Goal: Task Accomplishment & Management: Use online tool/utility

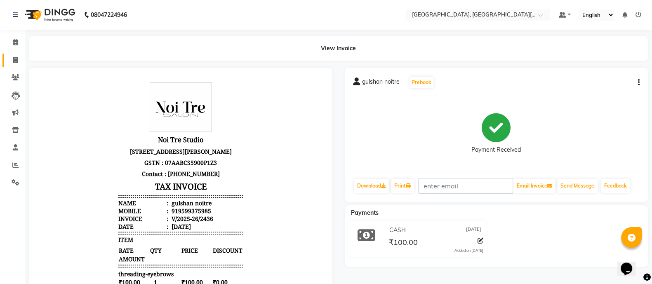
click at [22, 63] on body "08047224946 Select Location × [GEOGRAPHIC_DATA], East [PERSON_NAME] Nagar Defau…" at bounding box center [326, 142] width 652 height 284
click at [15, 63] on icon at bounding box center [15, 60] width 5 height 6
select select "service"
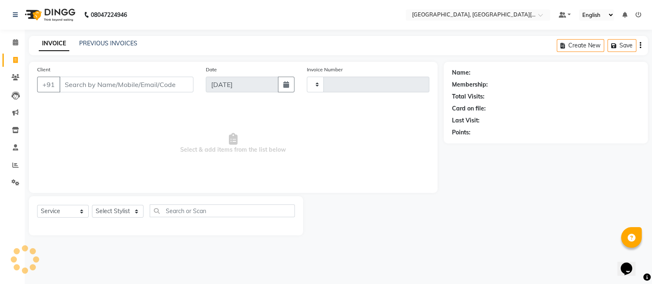
type input "2437"
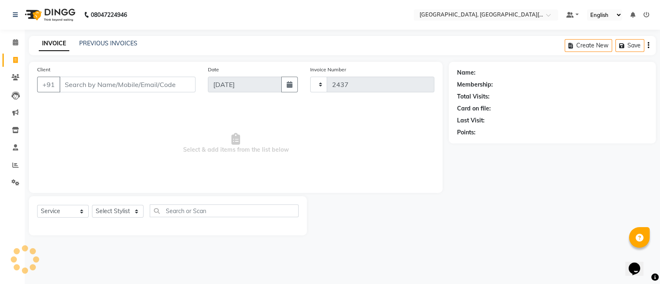
select select "4884"
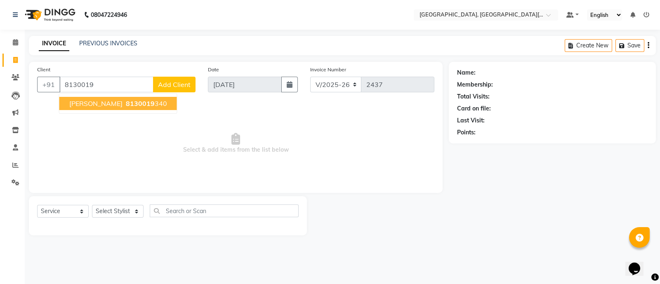
click at [126, 104] on span "8130019" at bounding box center [140, 103] width 29 height 8
type input "8130019340"
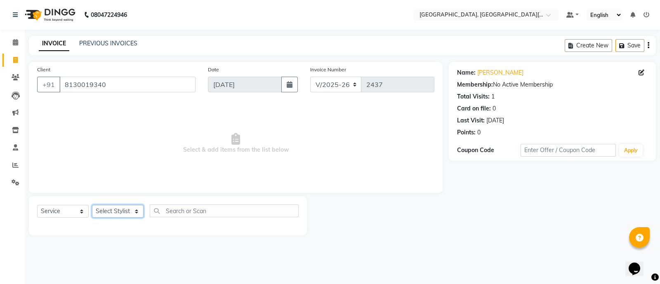
click at [125, 217] on select "Select Stylist [PERSON_NAME] [PERSON_NAME] GAURAV gulshan [PERSON_NAME] Manager…" at bounding box center [118, 211] width 52 height 13
select select "29621"
click at [92, 205] on select "Select Stylist [PERSON_NAME] [PERSON_NAME] GAURAV gulshan [PERSON_NAME] Manager…" at bounding box center [118, 211] width 52 height 13
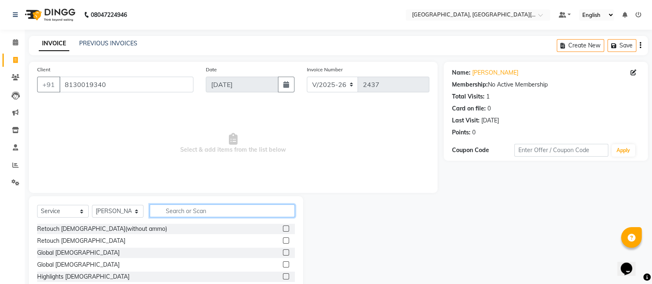
click at [198, 213] on input "text" at bounding box center [222, 211] width 145 height 13
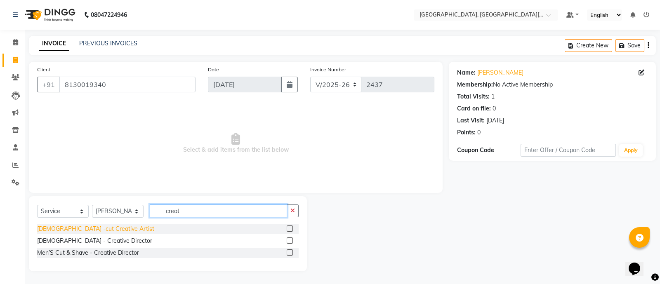
type input "creat"
click at [89, 231] on div "[DEMOGRAPHIC_DATA] -cut Creative Artist" at bounding box center [95, 229] width 117 height 9
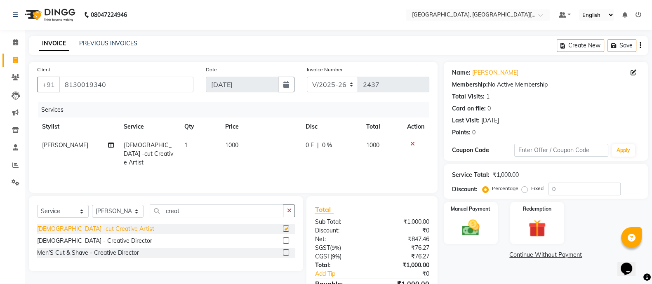
checkbox input "false"
click at [470, 223] on img at bounding box center [470, 227] width 29 height 21
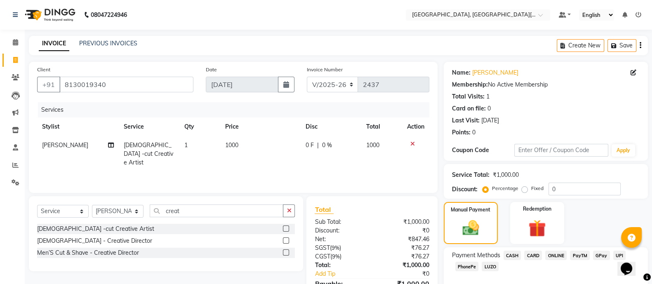
scroll to position [46, 0]
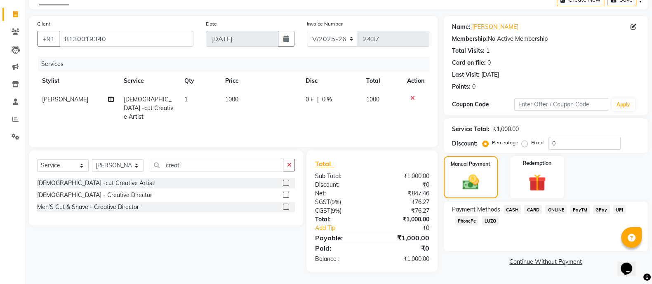
click at [617, 209] on span "UPI" at bounding box center [619, 209] width 13 height 9
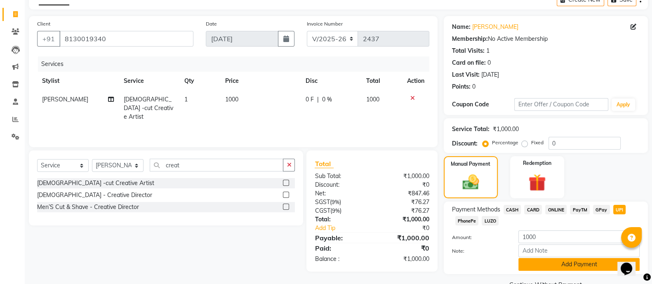
click at [555, 267] on button "Add Payment" at bounding box center [579, 264] width 121 height 13
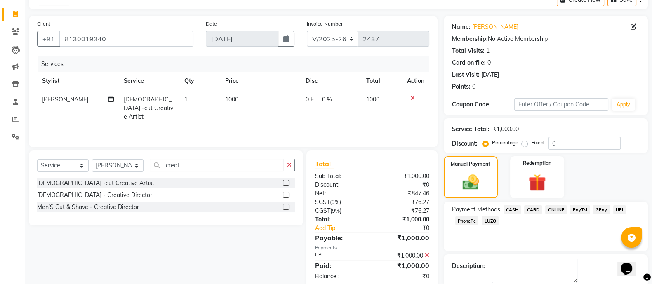
scroll to position [88, 0]
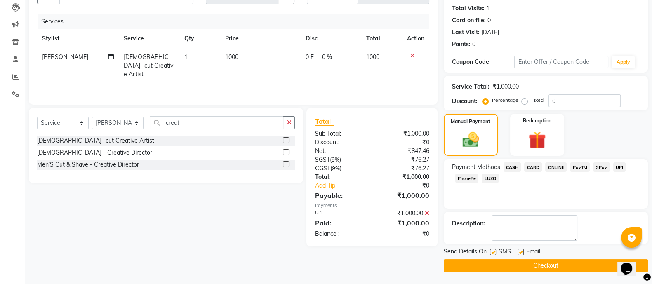
click at [593, 267] on button "Checkout" at bounding box center [546, 265] width 204 height 13
